Goal: Task Accomplishment & Management: Use online tool/utility

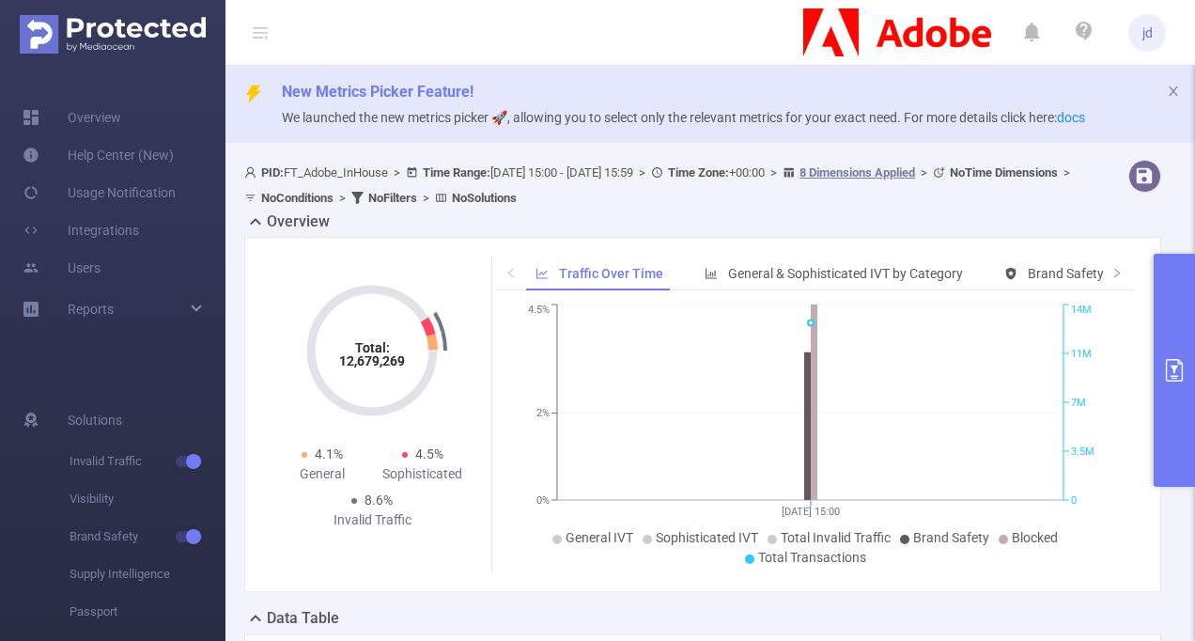
click at [1179, 376] on icon "primary" at bounding box center [1174, 370] width 23 height 23
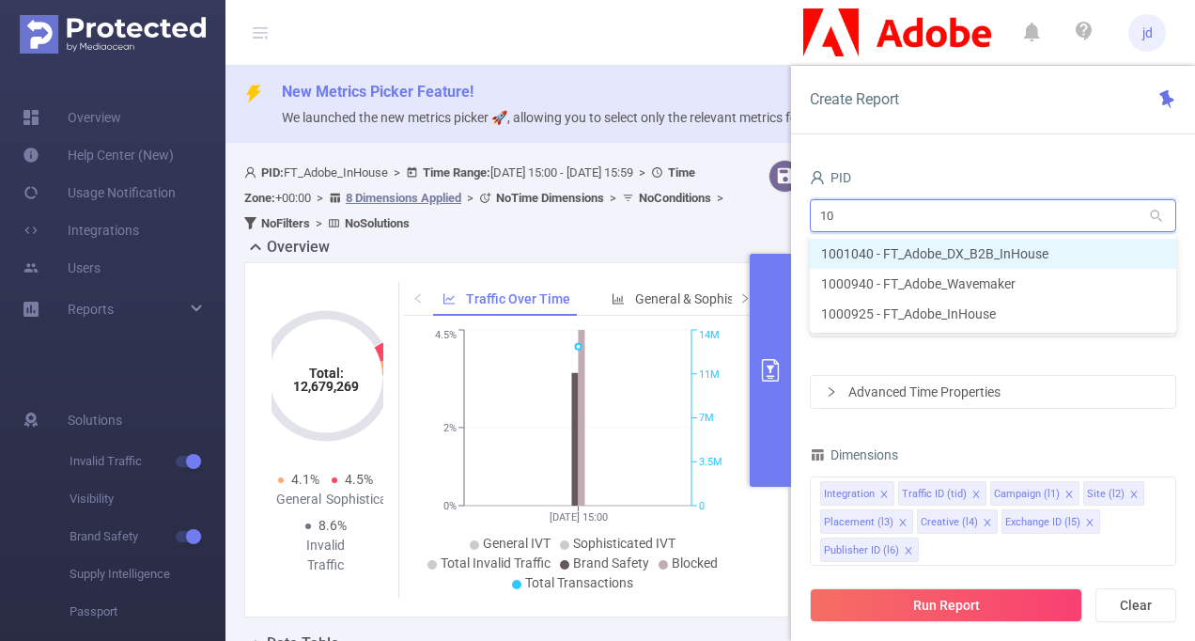
type input "1"
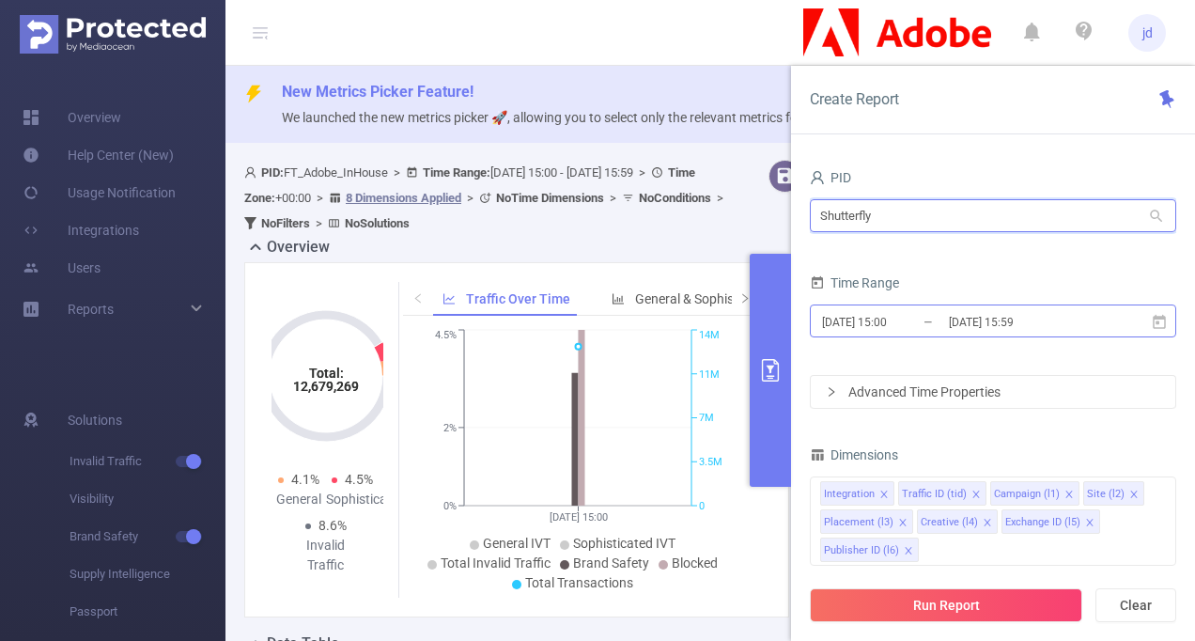
type input "Shutterfly"
click at [1008, 319] on input "[DATE] 15:59" at bounding box center [1023, 321] width 152 height 25
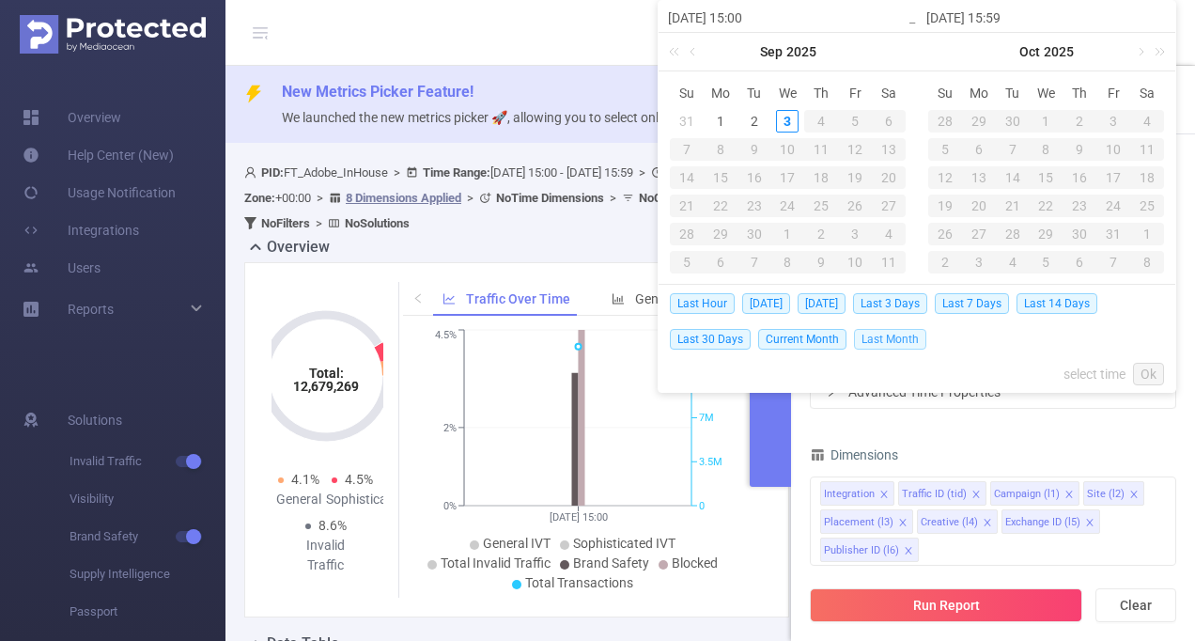
click at [874, 334] on span "Last Month" at bounding box center [890, 339] width 72 height 21
type input "[DATE] 00:00"
type input "[DATE] 23:59"
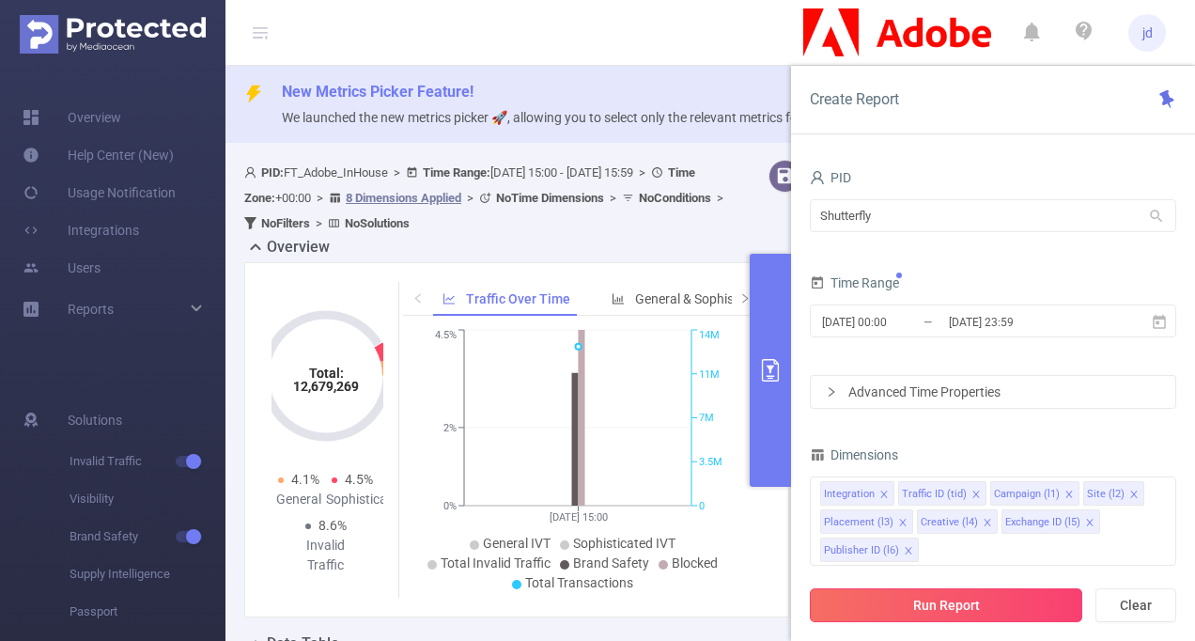
click at [934, 611] on button "Run Report" at bounding box center [946, 605] width 272 height 34
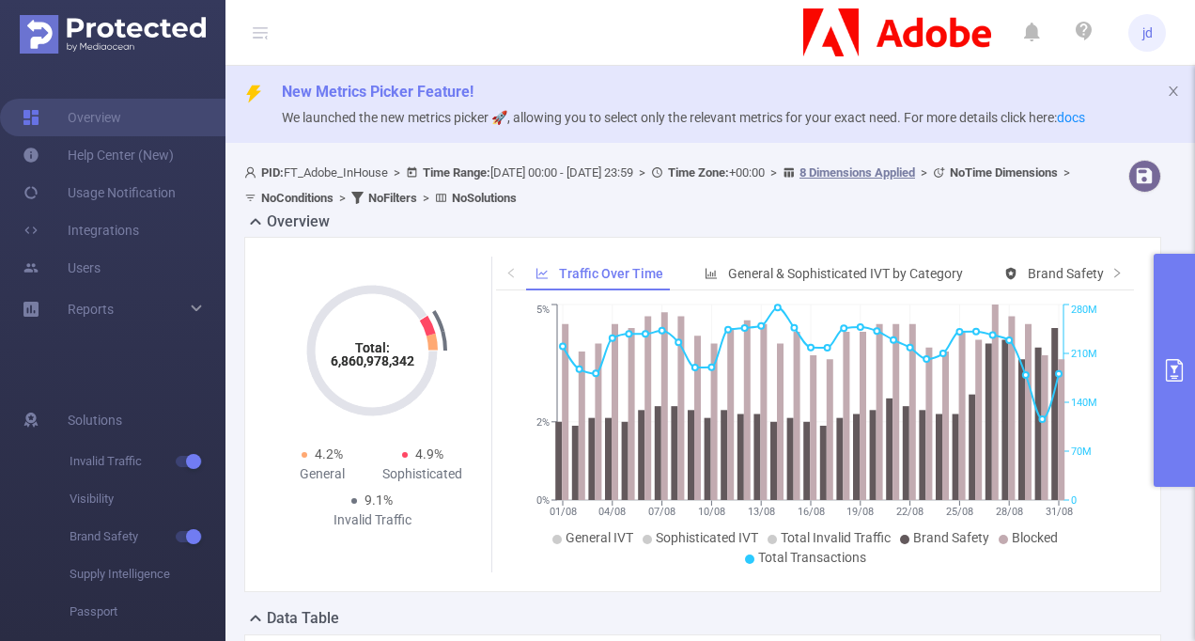
click at [1173, 376] on icon "primary" at bounding box center [1174, 370] width 17 height 23
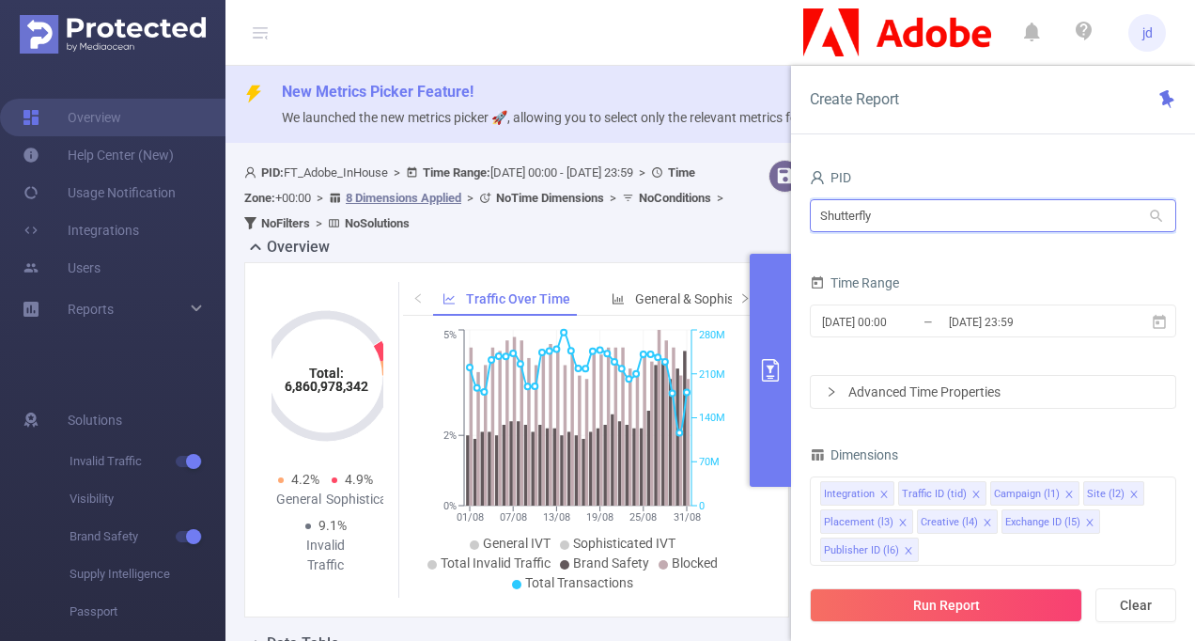
click at [929, 214] on input "Shutterfly" at bounding box center [993, 215] width 366 height 33
click at [894, 217] on input "Shutterfly" at bounding box center [993, 215] width 366 height 33
click at [881, 489] on icon "icon: close" at bounding box center [883, 493] width 9 height 9
click at [1051, 490] on icon "icon: close" at bounding box center [1055, 493] width 9 height 9
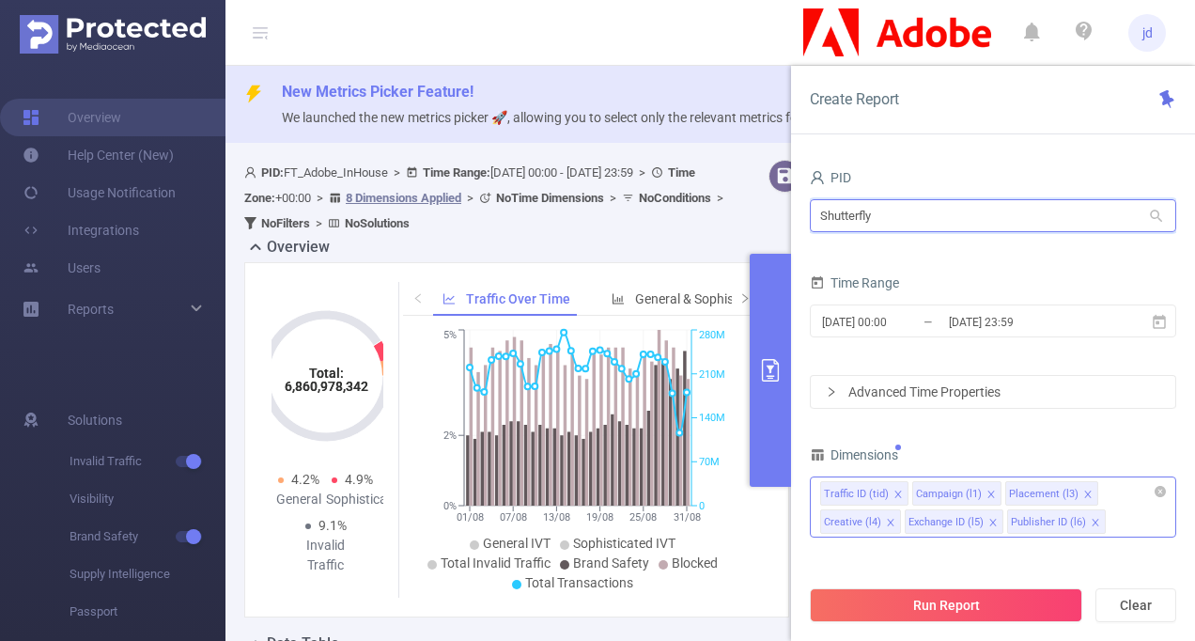
click at [990, 521] on icon "icon: close" at bounding box center [992, 522] width 9 height 9
click at [889, 518] on icon "icon: close" at bounding box center [890, 522] width 9 height 9
click at [909, 221] on input "Shutterfly" at bounding box center [993, 215] width 366 height 33
click at [1084, 494] on icon "icon: close" at bounding box center [1087, 493] width 7 height 7
click at [911, 207] on input "Shutterfly" at bounding box center [993, 215] width 366 height 33
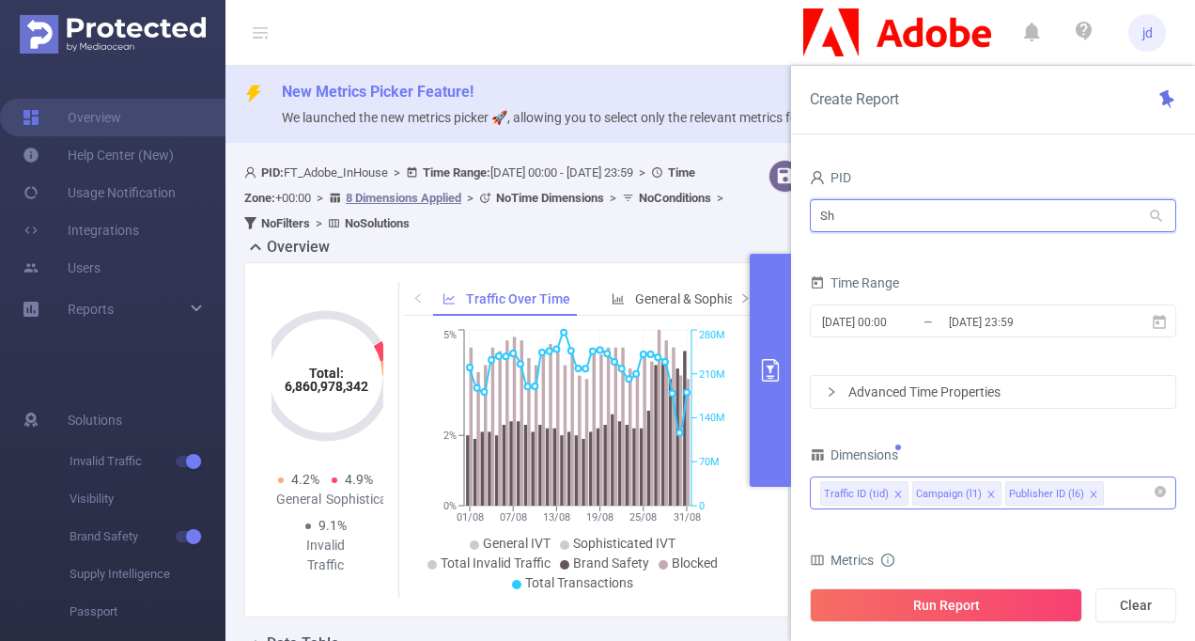
type input "S"
click at [1156, 216] on icon at bounding box center [1156, 216] width 17 height 17
click at [1161, 216] on icon at bounding box center [1156, 216] width 17 height 17
click at [1044, 222] on input "Shutterfly" at bounding box center [993, 215] width 366 height 33
click at [946, 212] on input "Shutterfly" at bounding box center [993, 215] width 366 height 33
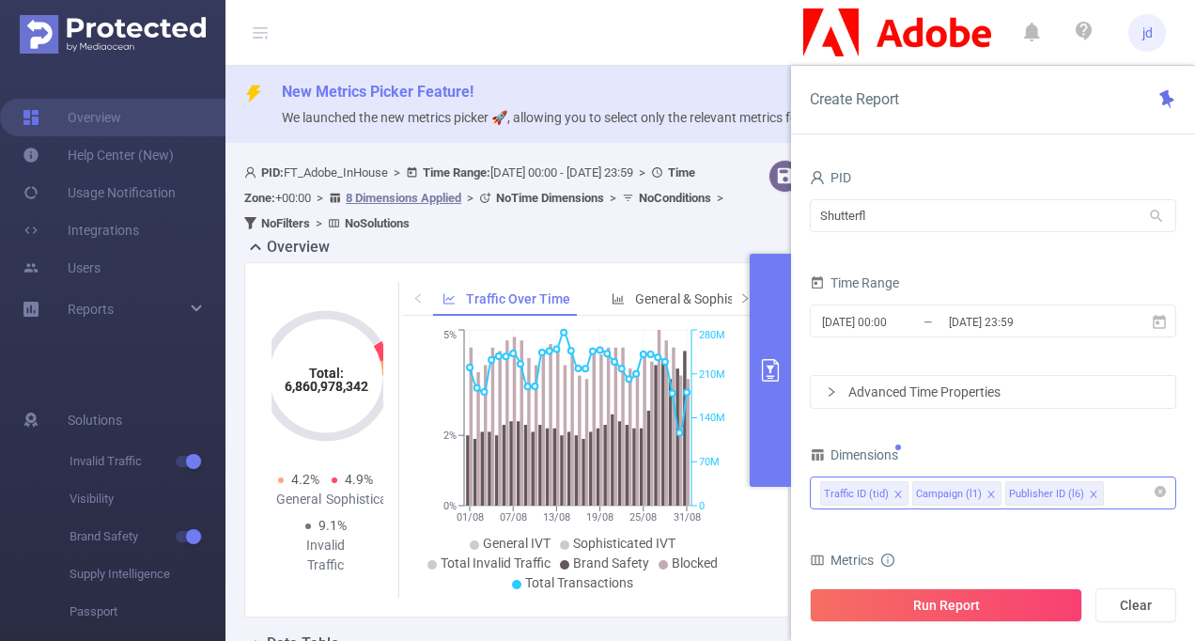
click at [1159, 210] on icon at bounding box center [1156, 216] width 17 height 17
click at [933, 214] on input "Shutterfl" at bounding box center [993, 215] width 366 height 33
click at [1156, 216] on icon at bounding box center [1156, 215] width 12 height 12
click at [864, 210] on input "Shutte" at bounding box center [993, 215] width 366 height 33
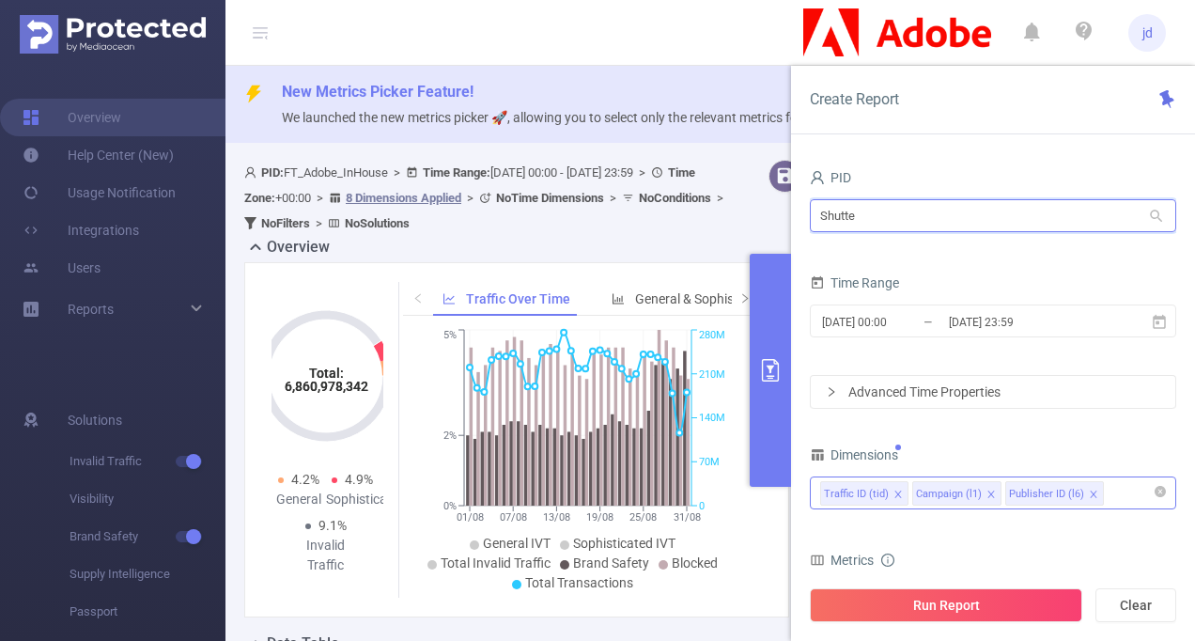
click at [864, 210] on input "Shutte" at bounding box center [993, 215] width 366 height 33
click at [947, 220] on input "Shutte" at bounding box center [993, 215] width 366 height 33
type input "Shutterfly"
click at [1148, 36] on span "jd" at bounding box center [1147, 33] width 10 height 38
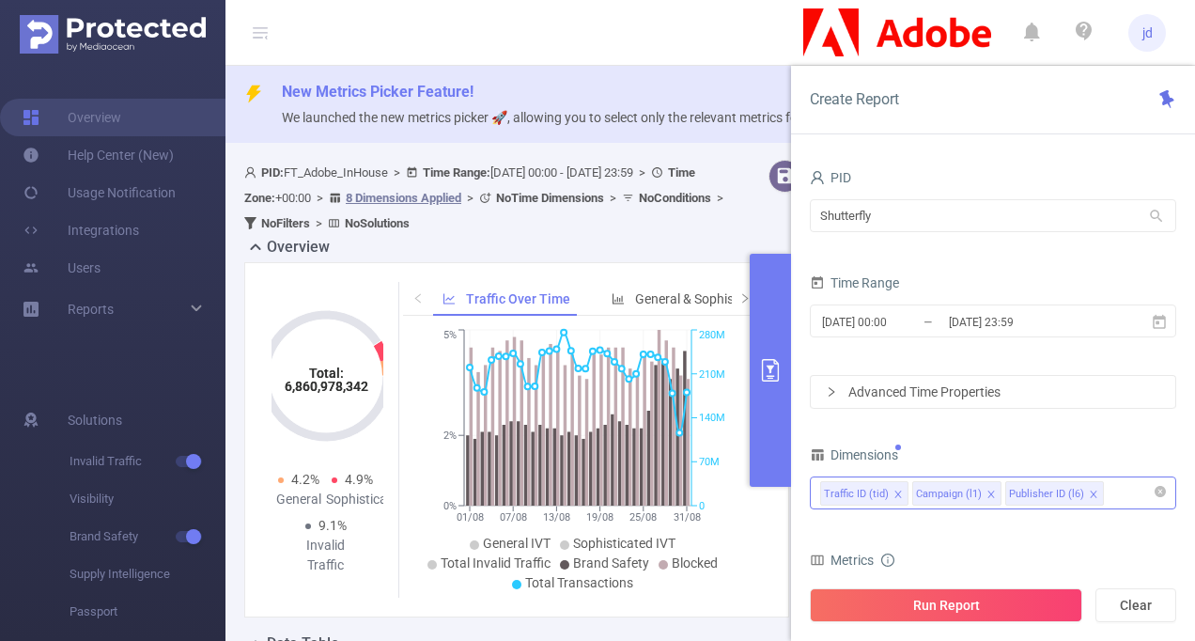
click at [678, 45] on header "jd" at bounding box center [597, 33] width 1195 height 66
click at [866, 101] on span "Create Report" at bounding box center [854, 99] width 89 height 18
click at [927, 608] on button "Run Report" at bounding box center [946, 605] width 272 height 34
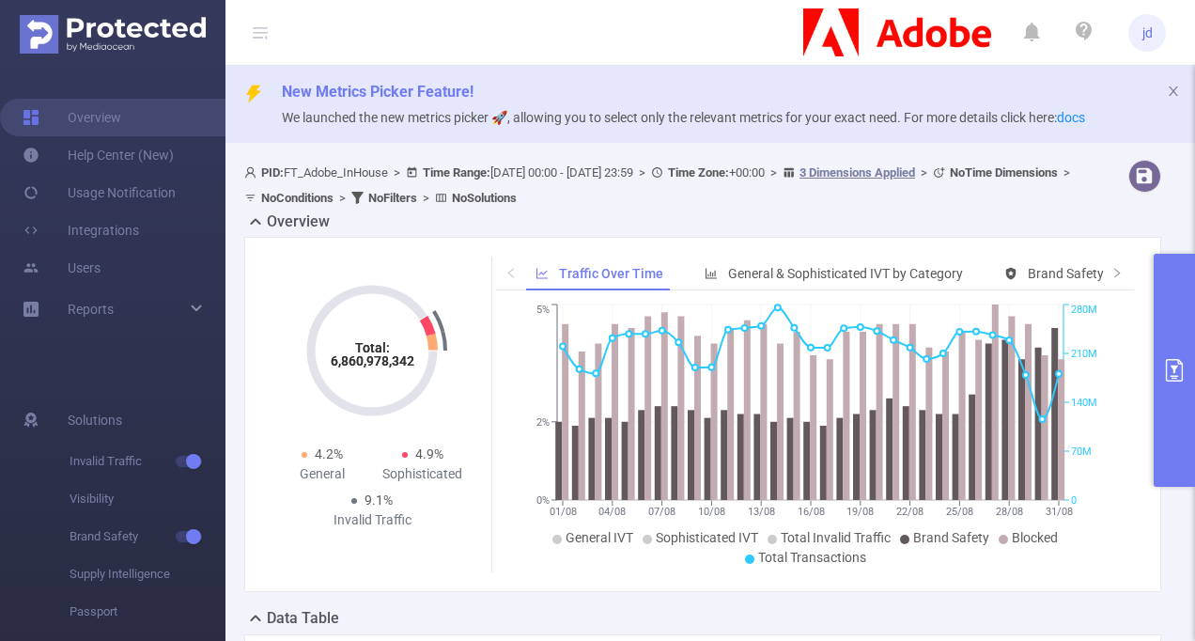
click at [1174, 378] on icon "primary" at bounding box center [1174, 370] width 17 height 23
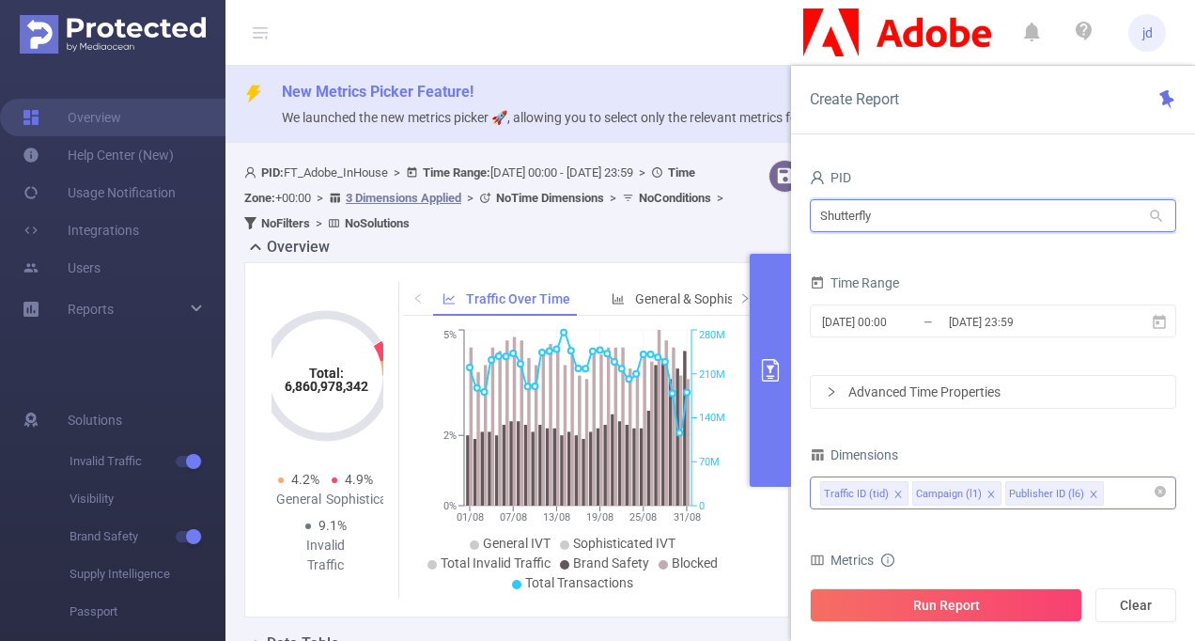
click at [898, 209] on input "Shutterfly" at bounding box center [993, 215] width 366 height 33
type input "[PERSON_NAME]"
click at [1159, 214] on icon at bounding box center [1156, 216] width 17 height 17
click at [131, 352] on ul "Overview Help Center (New) Usage Notification Integrations Users Reports" at bounding box center [112, 215] width 225 height 299
click at [100, 313] on span "Reports" at bounding box center [91, 309] width 46 height 15
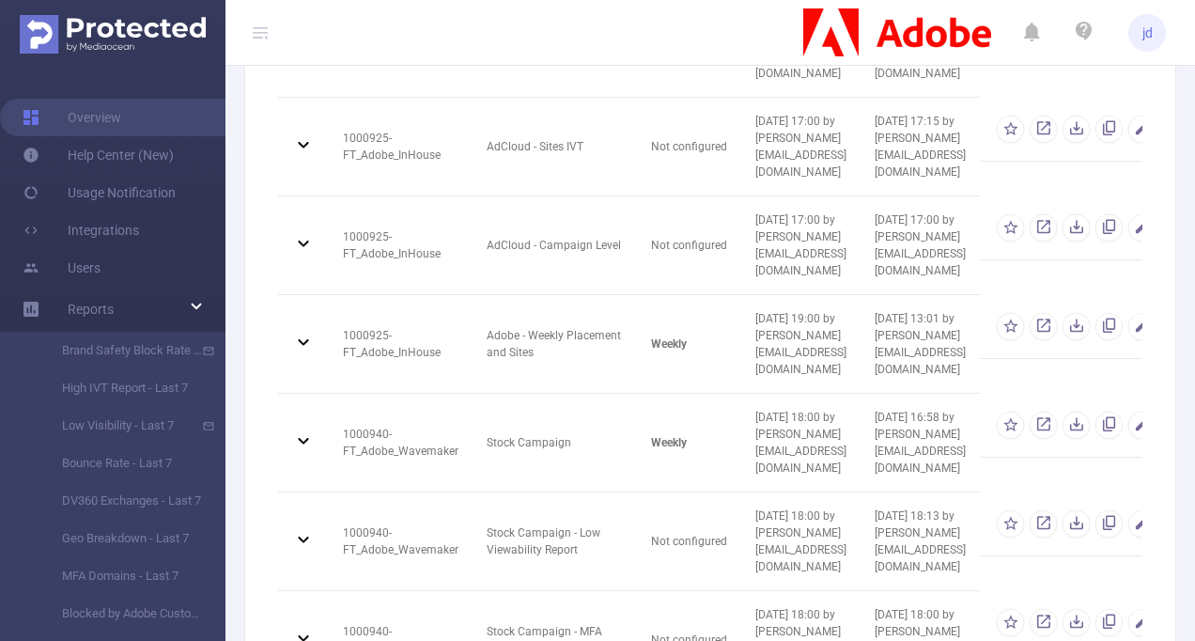
scroll to position [1679, 0]
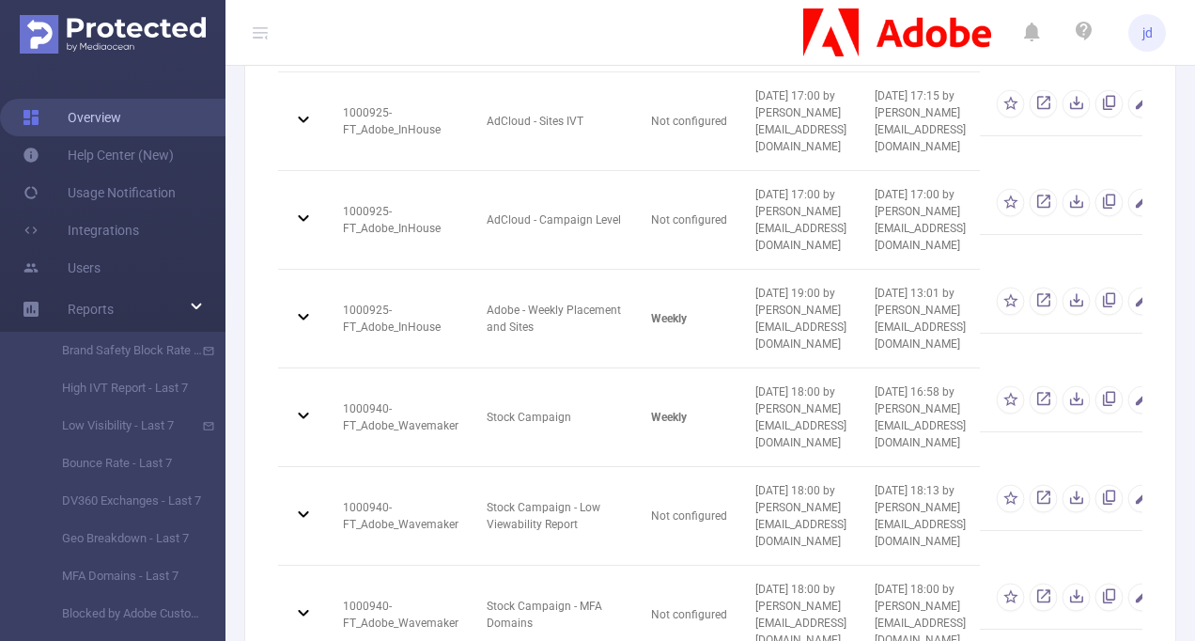
click at [84, 128] on link "Overview" at bounding box center [72, 118] width 99 height 38
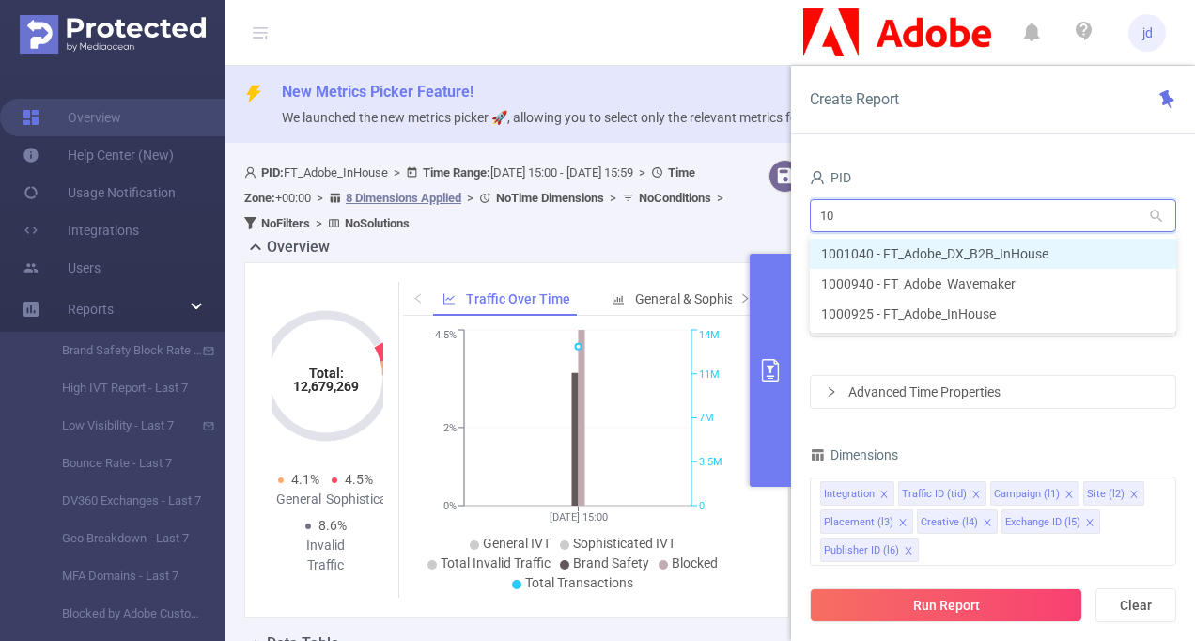
type input "1"
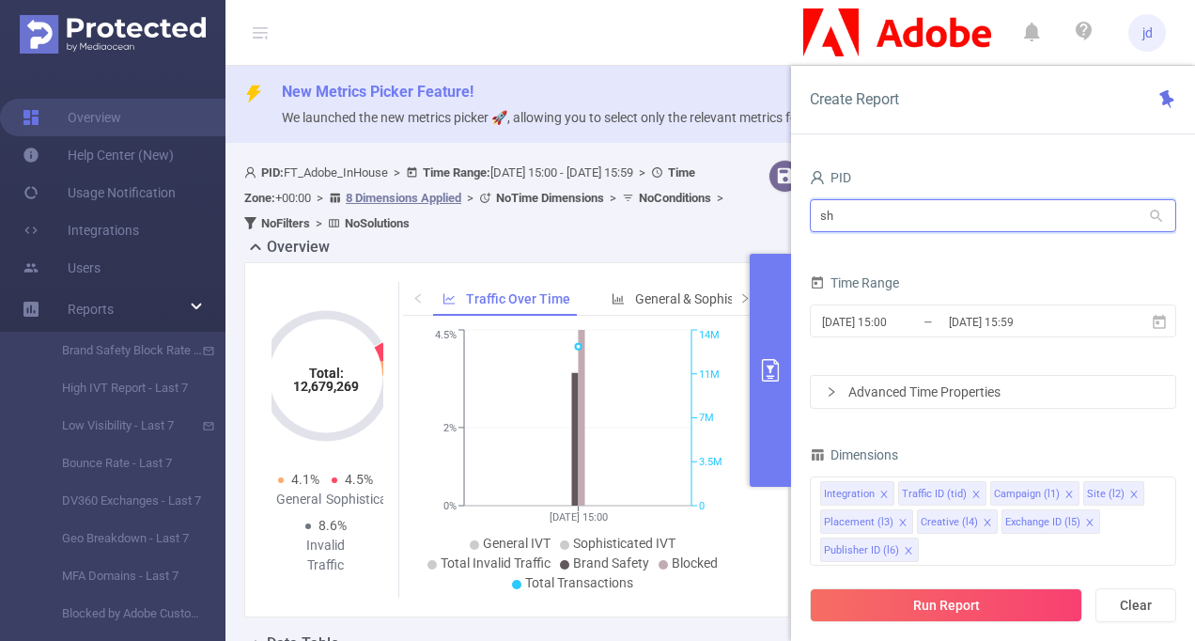
type input "s"
type input "shutter"
